Goal: Transaction & Acquisition: Purchase product/service

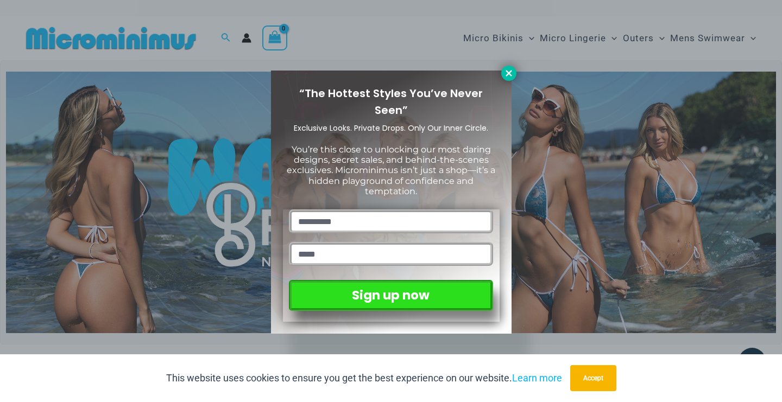
click at [507, 71] on icon at bounding box center [509, 73] width 10 height 10
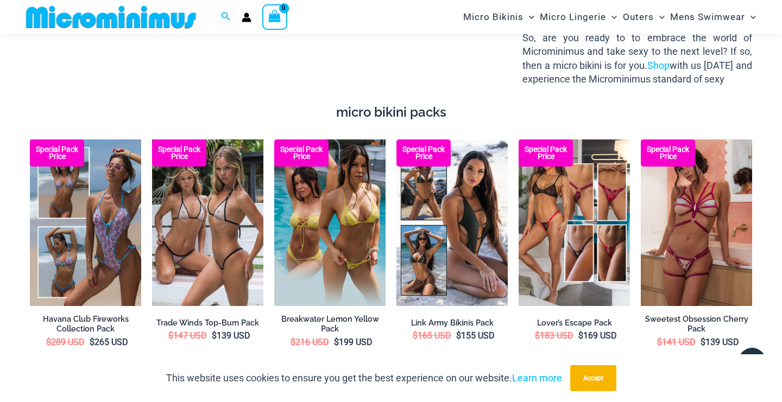
scroll to position [1762, 0]
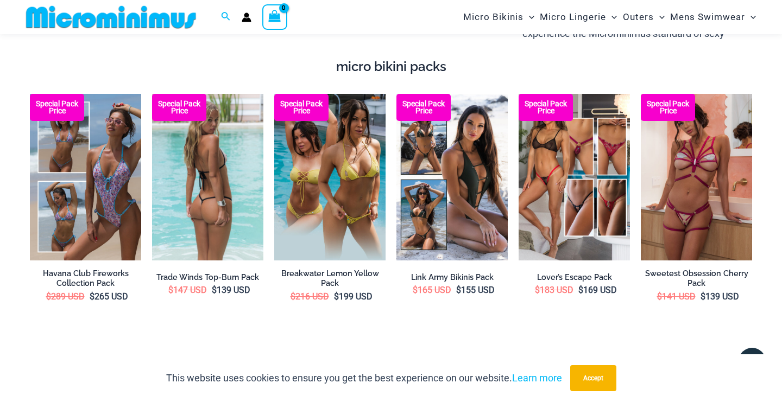
click at [189, 184] on img at bounding box center [207, 177] width 111 height 167
click at [181, 100] on b "Special Pack Price" at bounding box center [179, 107] width 54 height 14
click at [196, 137] on img at bounding box center [207, 177] width 111 height 167
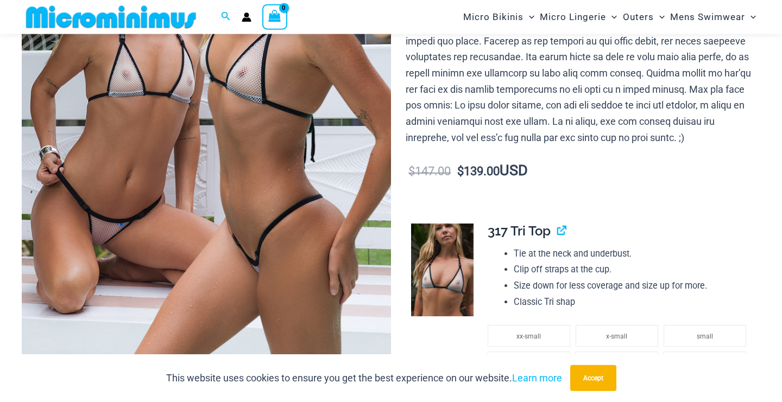
scroll to position [267, 0]
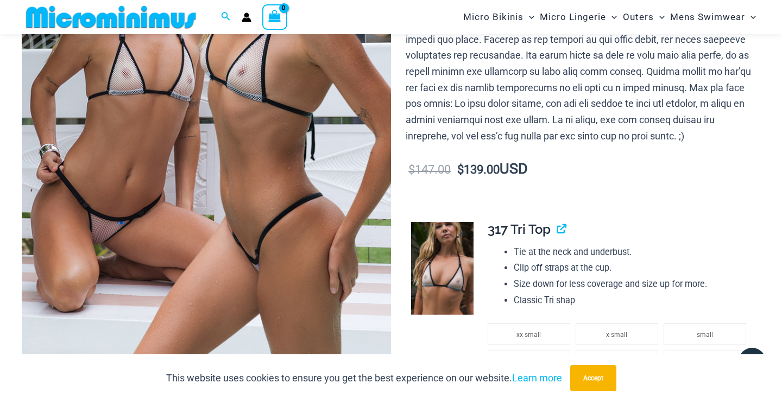
click at [442, 258] on img at bounding box center [442, 268] width 62 height 93
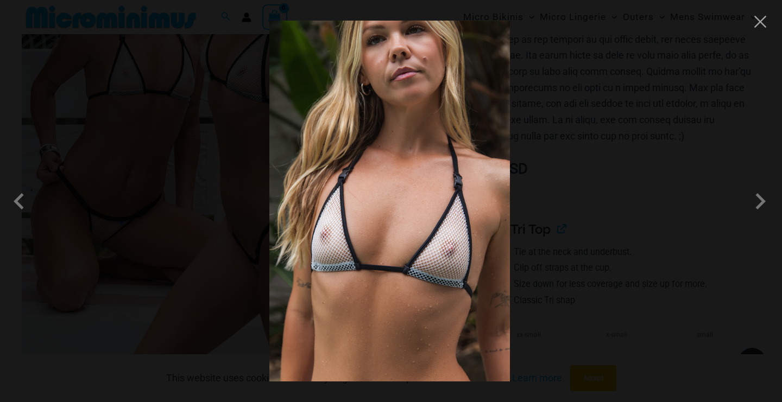
click at [442, 258] on img at bounding box center [389, 201] width 240 height 361
click at [763, 202] on span at bounding box center [760, 201] width 33 height 33
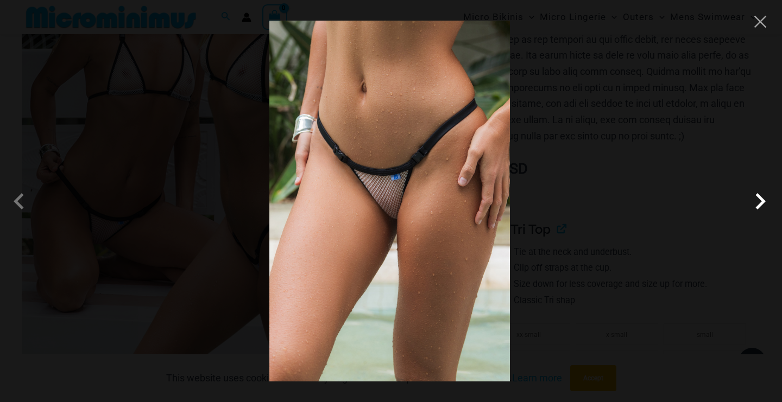
click at [763, 202] on span at bounding box center [760, 201] width 33 height 33
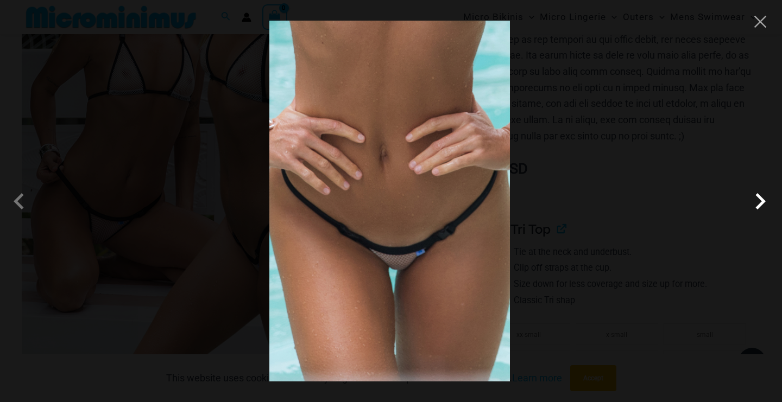
click at [763, 201] on span at bounding box center [760, 201] width 33 height 33
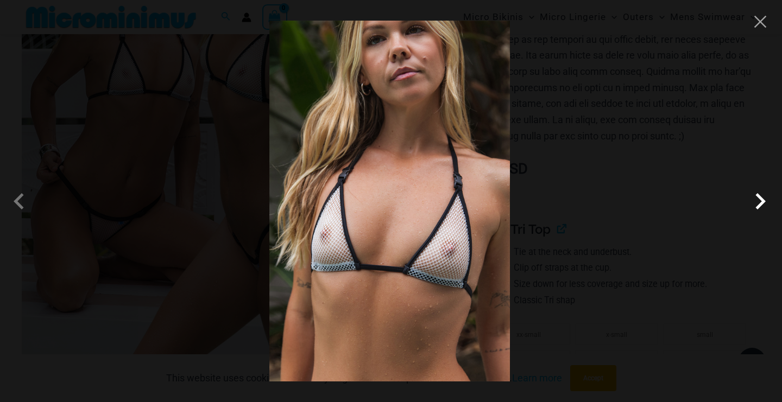
click at [763, 201] on span at bounding box center [760, 201] width 33 height 33
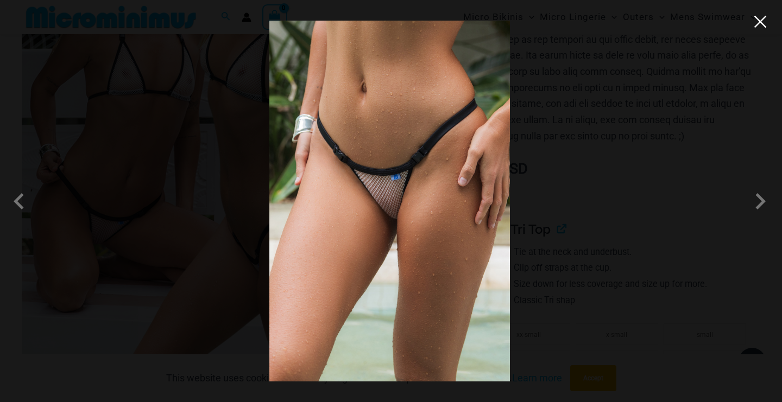
click at [762, 25] on button "Close" at bounding box center [760, 22] width 16 height 16
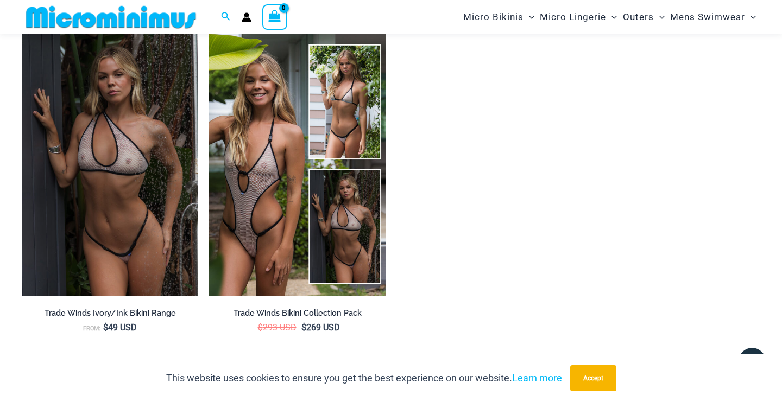
scroll to position [1651, 0]
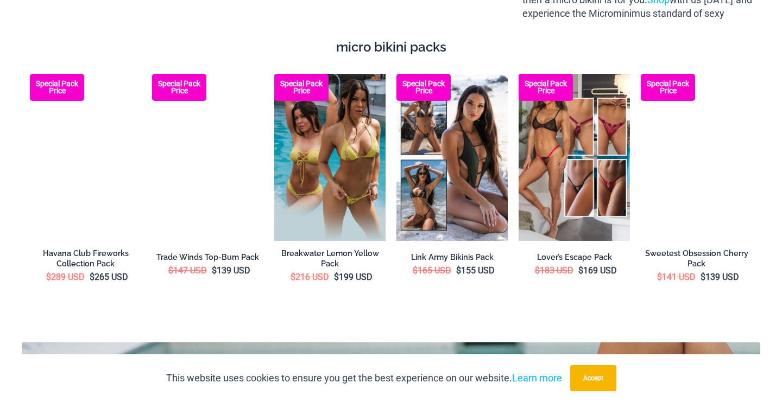
scroll to position [1762, 0]
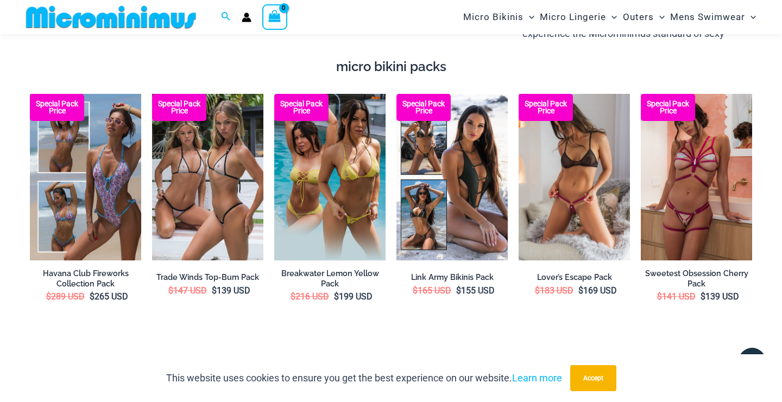
click at [559, 103] on div "Special Pack Price" at bounding box center [545, 107] width 54 height 27
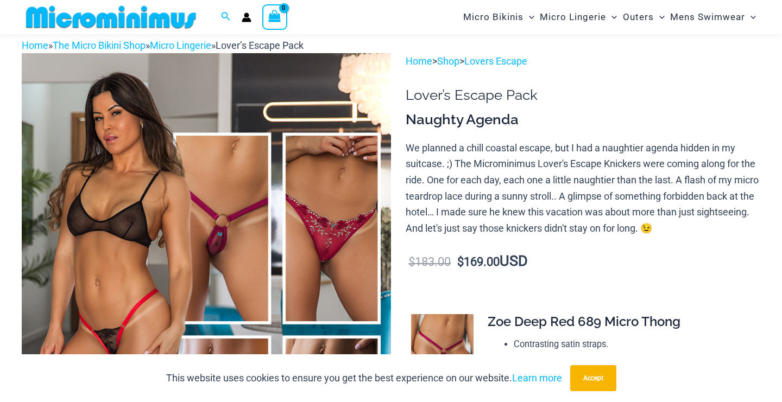
scroll to position [156, 0]
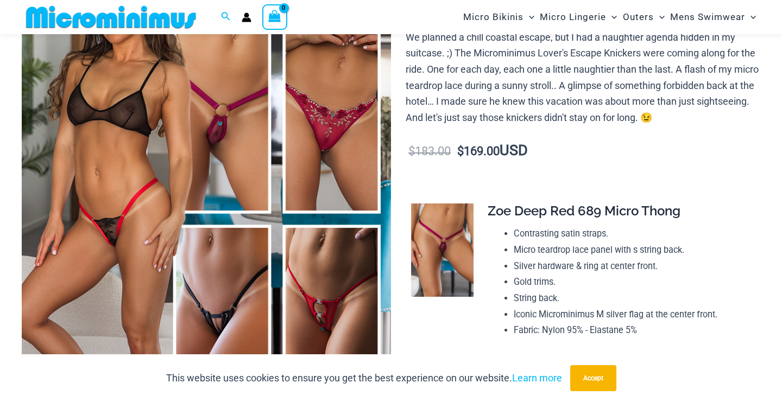
click at [228, 138] on img at bounding box center [206, 219] width 369 height 554
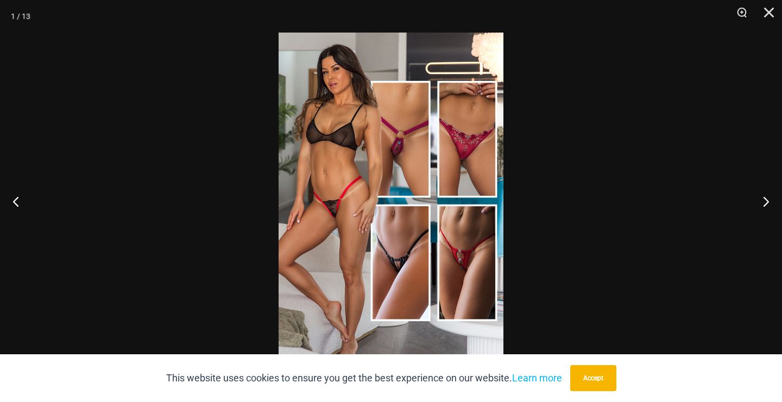
click at [336, 167] on img at bounding box center [390, 201] width 225 height 337
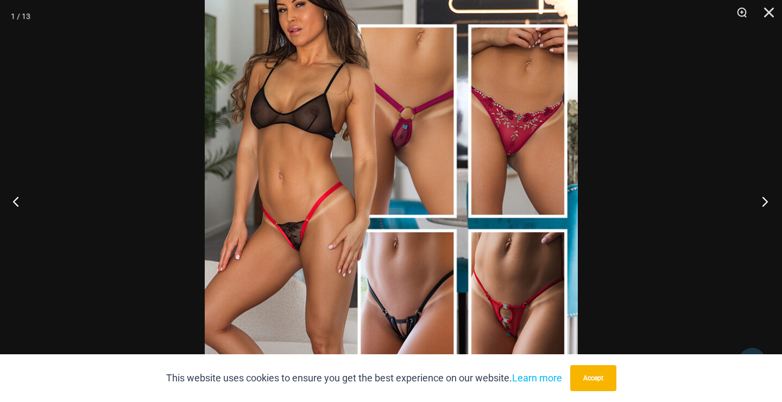
click at [762, 198] on button "Next" at bounding box center [761, 201] width 41 height 54
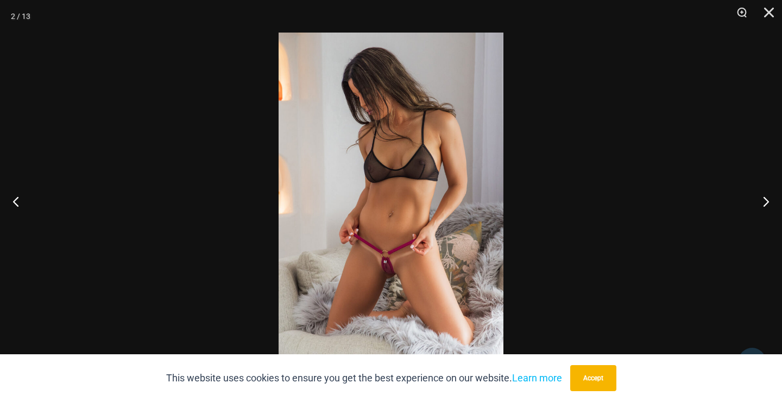
click at [433, 242] on img at bounding box center [390, 201] width 225 height 337
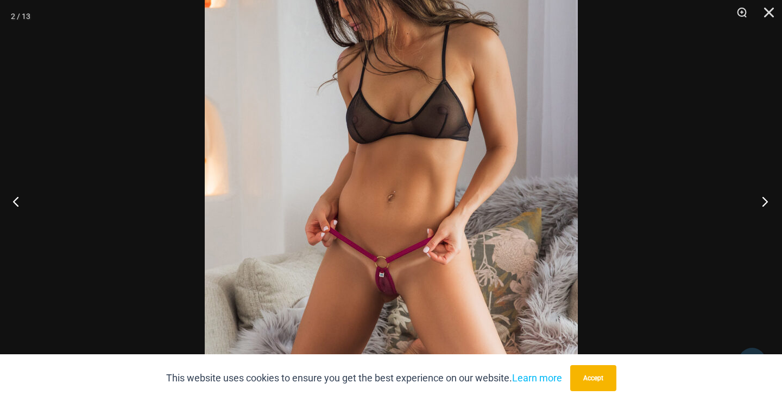
click at [763, 204] on button "Next" at bounding box center [761, 201] width 41 height 54
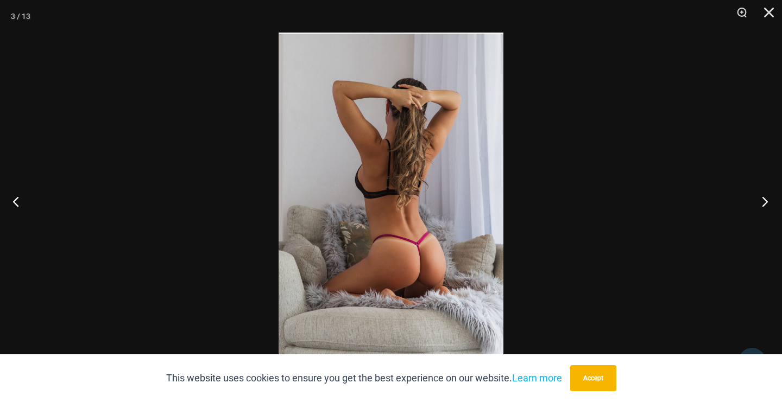
click at [763, 204] on button "Next" at bounding box center [761, 201] width 41 height 54
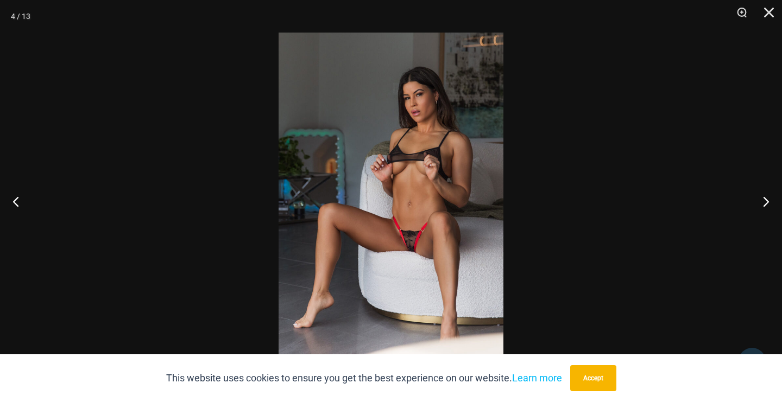
click at [458, 235] on img at bounding box center [390, 201] width 225 height 337
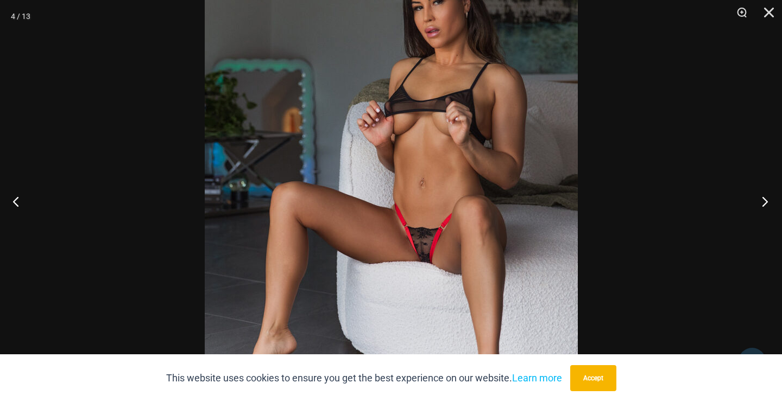
click at [763, 201] on button "Next" at bounding box center [761, 201] width 41 height 54
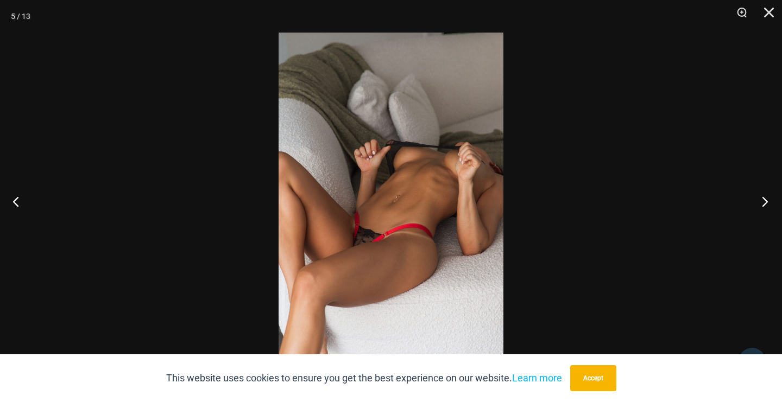
click at [763, 201] on button "Next" at bounding box center [761, 201] width 41 height 54
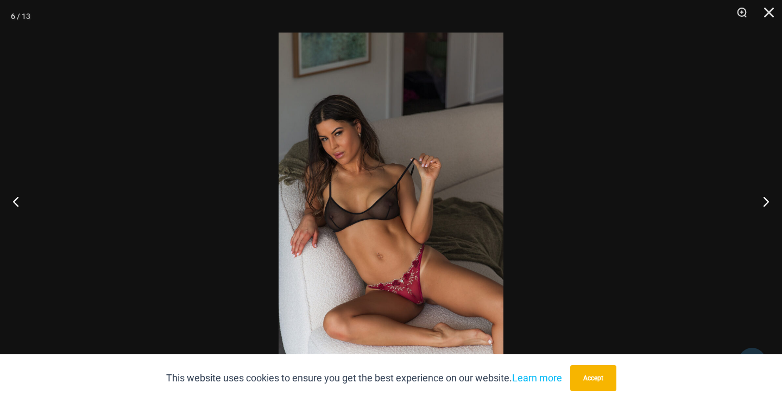
click at [401, 260] on img at bounding box center [390, 201] width 225 height 337
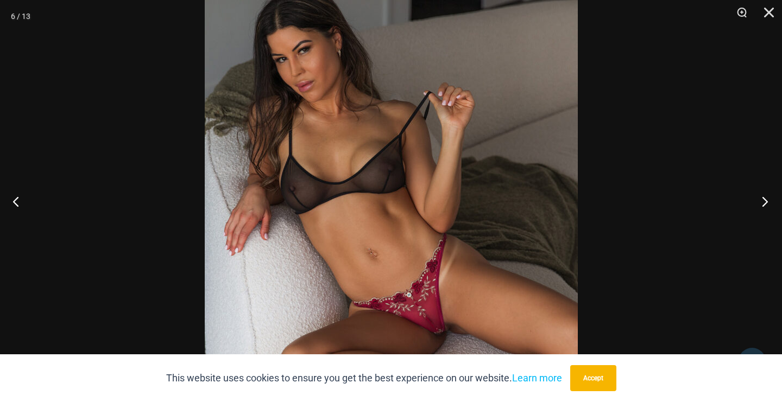
click at [765, 202] on button "Next" at bounding box center [761, 201] width 41 height 54
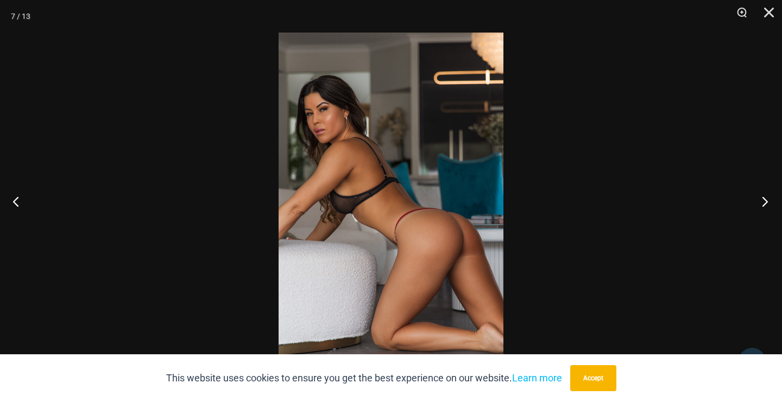
click at [765, 202] on button "Next" at bounding box center [761, 201] width 41 height 54
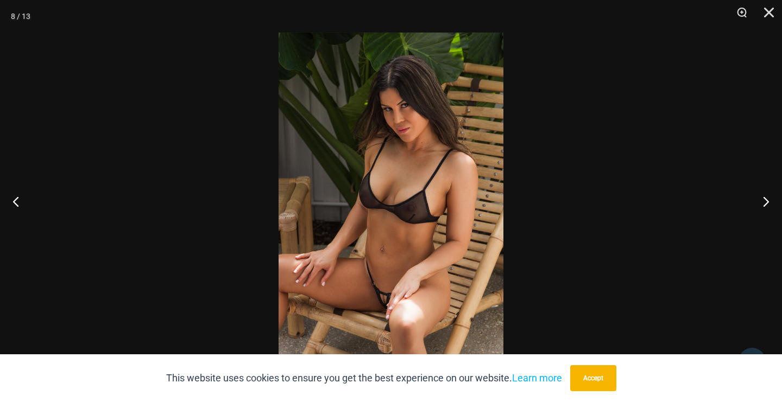
click at [341, 295] on img at bounding box center [390, 201] width 225 height 337
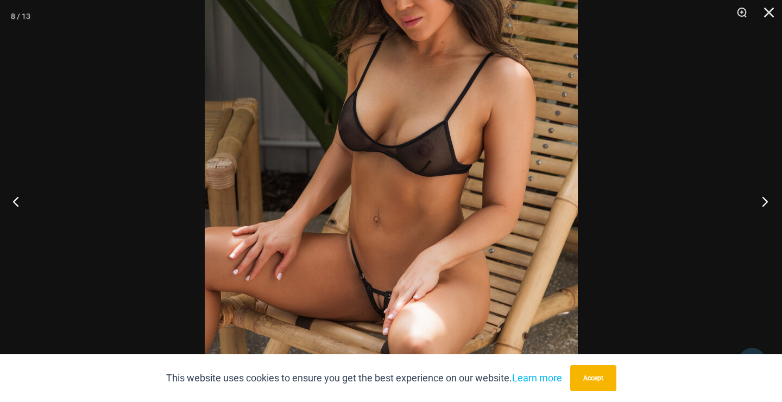
click at [763, 203] on button "Next" at bounding box center [761, 201] width 41 height 54
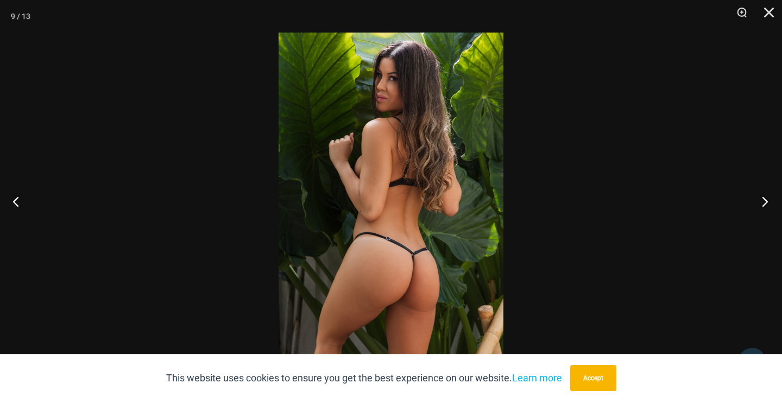
click at [763, 203] on button "Next" at bounding box center [761, 201] width 41 height 54
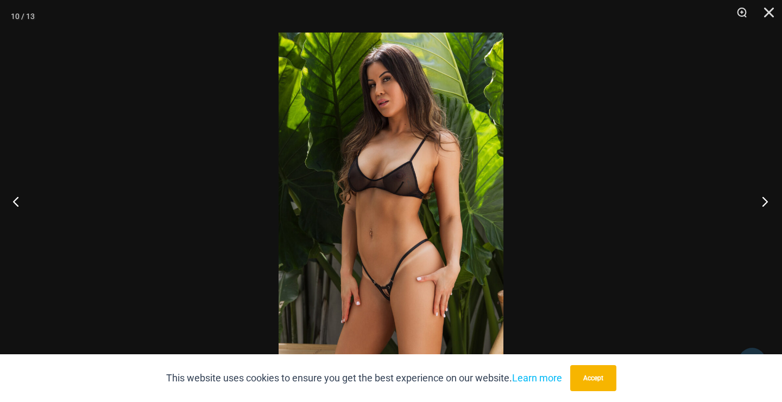
click at [763, 203] on button "Next" at bounding box center [761, 201] width 41 height 54
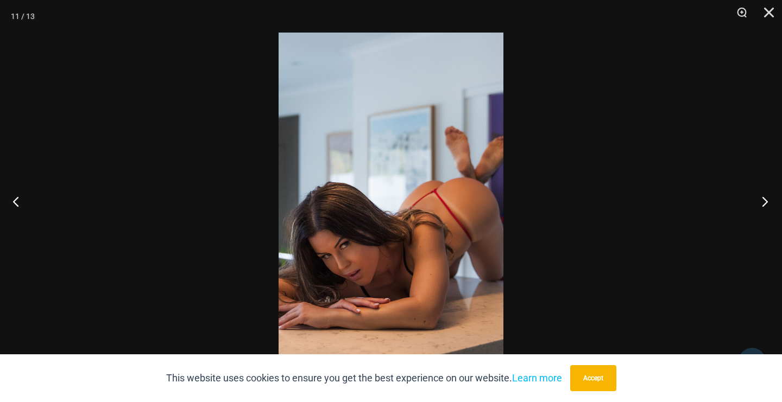
click at [763, 203] on button "Next" at bounding box center [761, 201] width 41 height 54
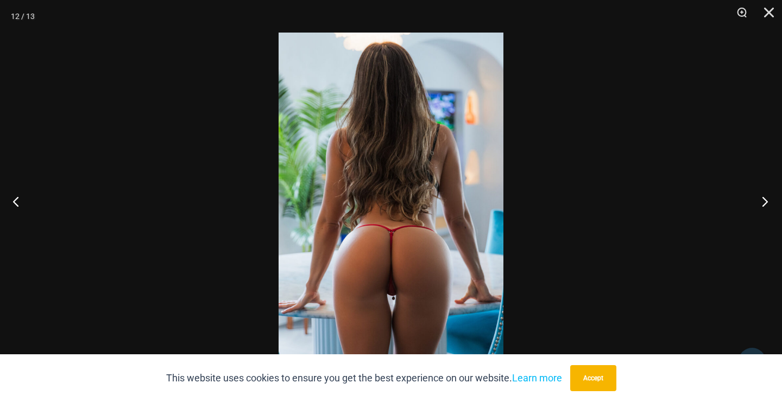
click at [763, 203] on button "Next" at bounding box center [761, 201] width 41 height 54
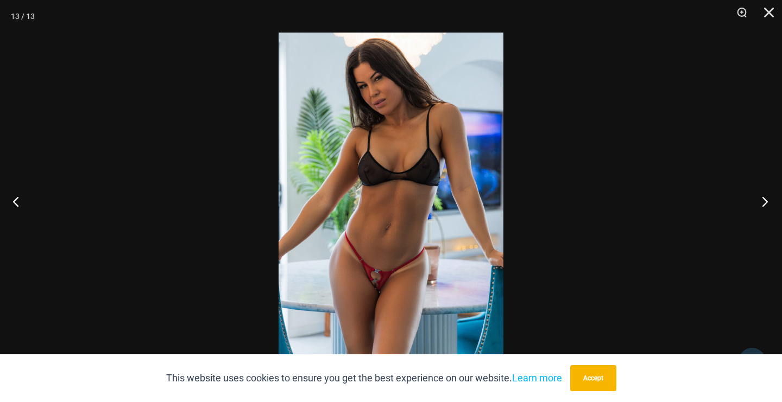
click at [763, 203] on button "Next" at bounding box center [761, 201] width 41 height 54
